Goal: Information Seeking & Learning: Find specific page/section

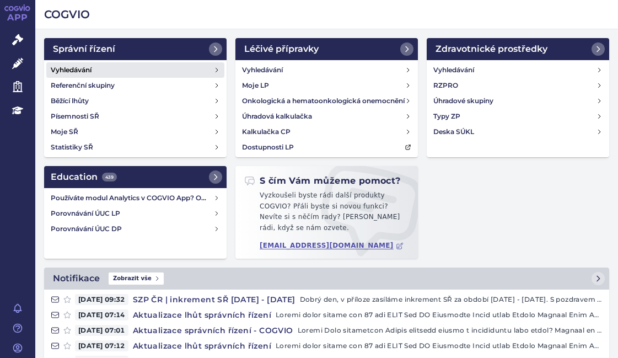
click at [65, 64] on h4 "Vyhledávání" at bounding box center [71, 69] width 41 height 11
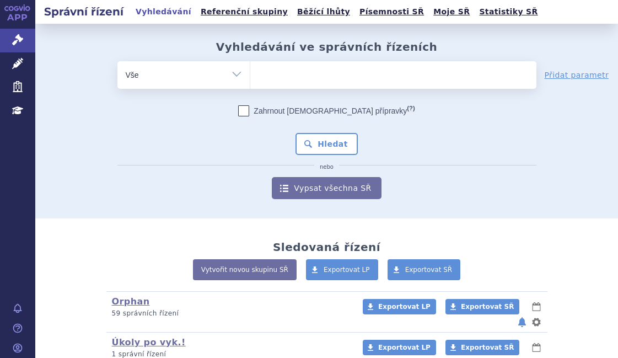
click at [323, 77] on ul at bounding box center [393, 72] width 286 height 23
click at [250, 77] on select at bounding box center [250, 75] width 1 height 28
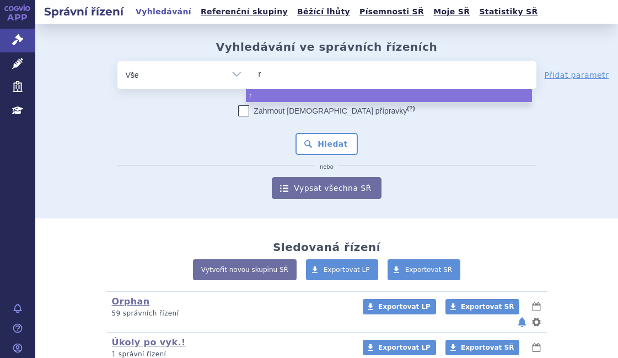
type input "ry"
type input "ryb"
type input "rybr"
type input "rybre"
type input "rybrev"
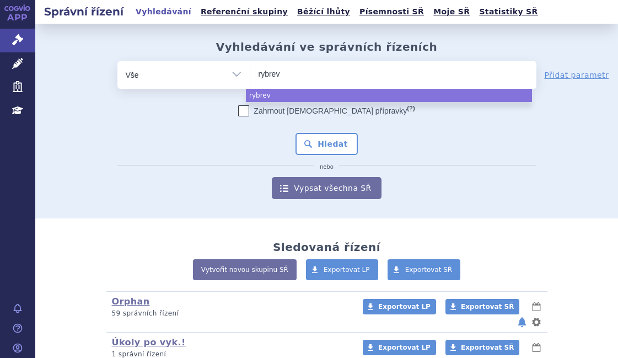
type input "rybreva"
type input "rybrevan"
type input "rybrevant"
select select "rybrevant"
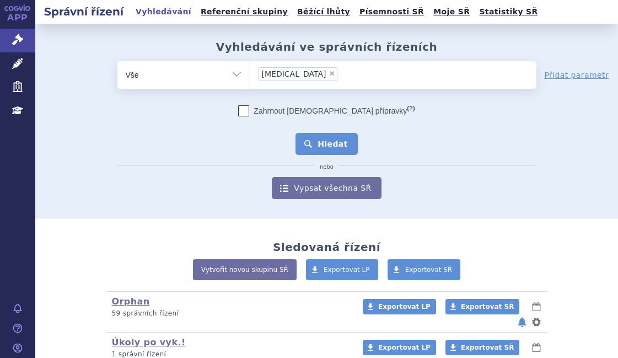
click at [344, 143] on button "Hledat" at bounding box center [326, 144] width 62 height 22
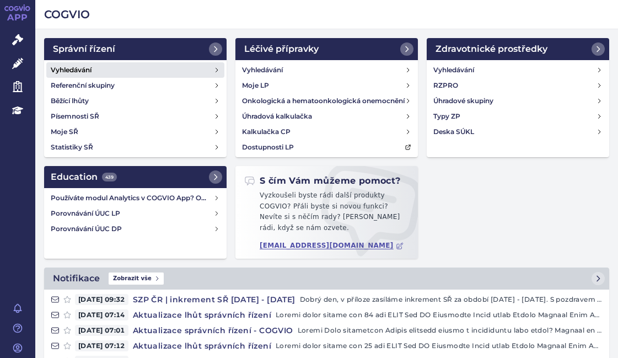
click at [96, 72] on link "Vyhledávání" at bounding box center [135, 69] width 178 height 15
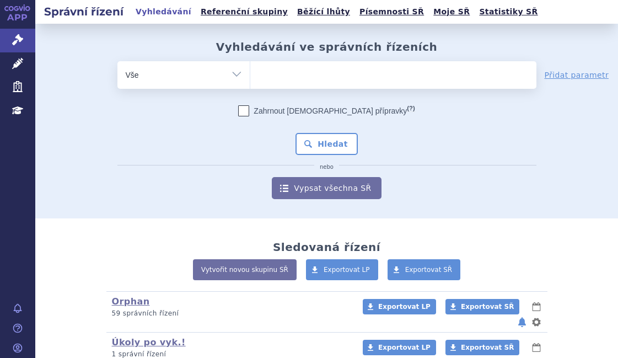
click at [324, 82] on ul at bounding box center [393, 72] width 286 height 23
click at [250, 82] on select at bounding box center [250, 75] width 1 height 28
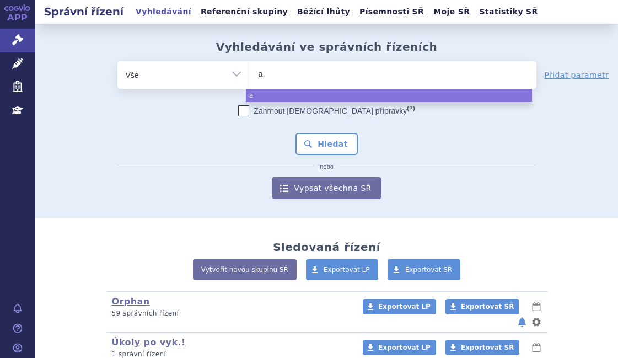
type input "ag"
type input "aga"
type input "agam"
type input "agamr"
type input "agamre"
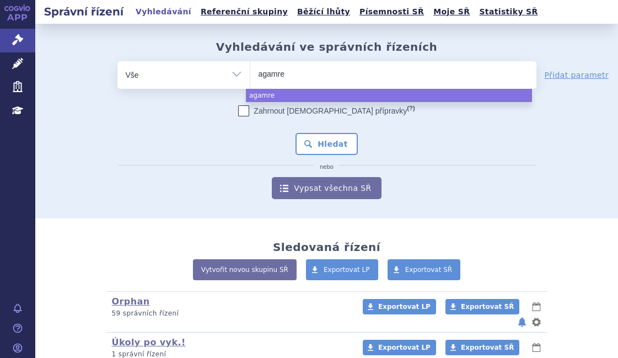
type input "agamree"
select select "agamree"
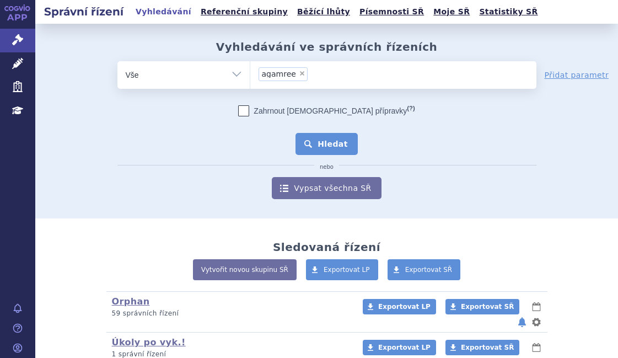
click at [348, 134] on button "Hledat" at bounding box center [326, 144] width 62 height 22
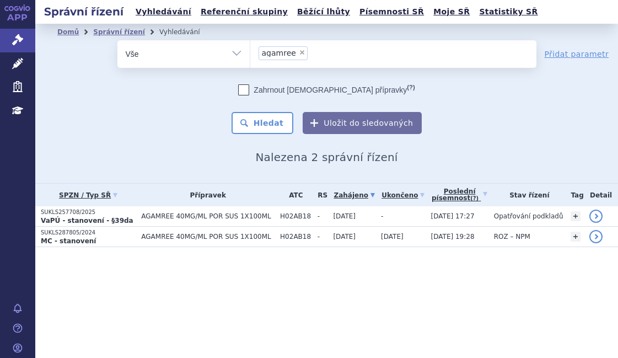
click at [116, 158] on h2 "Nalezena 2 správní řízení" at bounding box center [326, 156] width 538 height 13
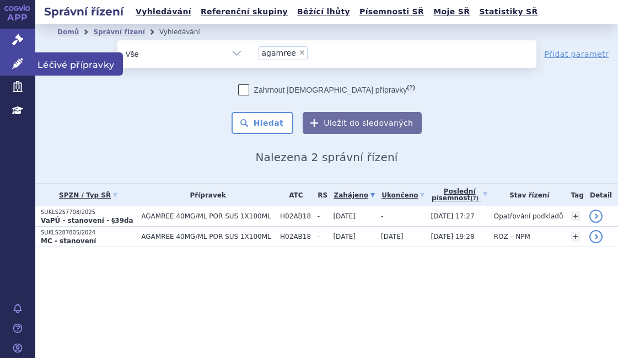
click at [15, 59] on icon at bounding box center [17, 63] width 11 height 11
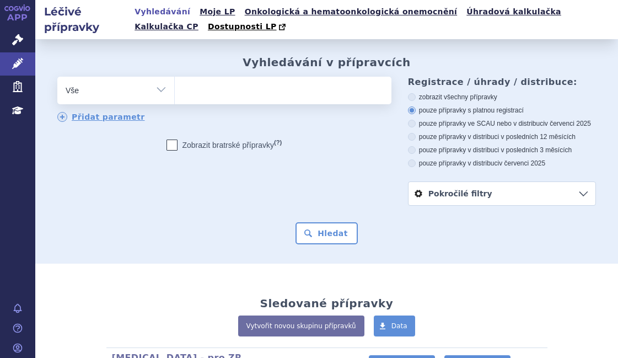
click at [228, 98] on ul at bounding box center [281, 88] width 213 height 23
click at [175, 98] on select at bounding box center [174, 90] width 1 height 28
